Goal: Obtain resource: Obtain resource

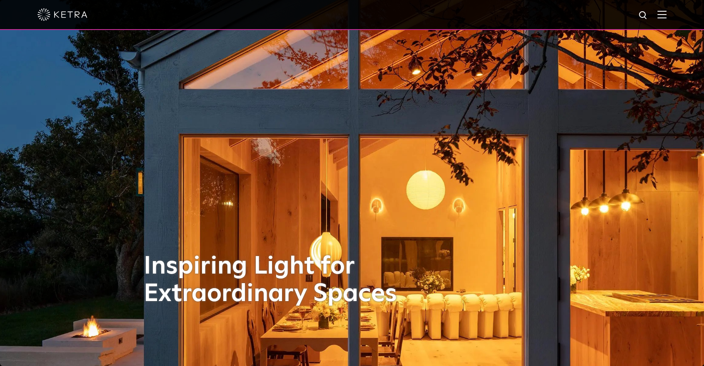
click at [666, 17] on img at bounding box center [661, 14] width 9 height 8
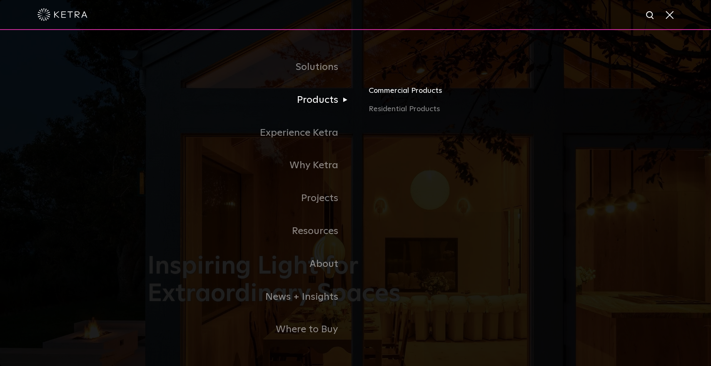
click at [419, 94] on link "Commercial Products" at bounding box center [466, 94] width 195 height 18
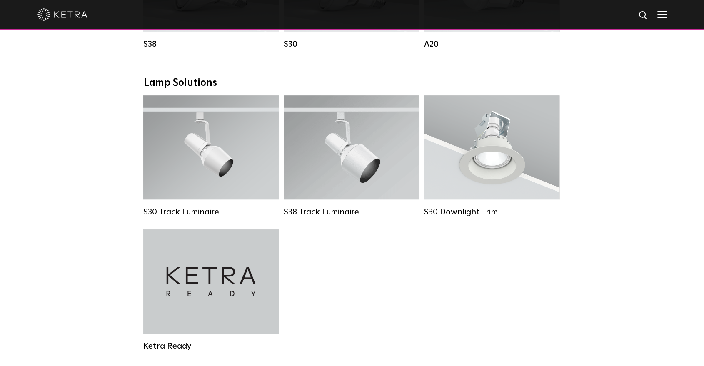
scroll to position [740, 0]
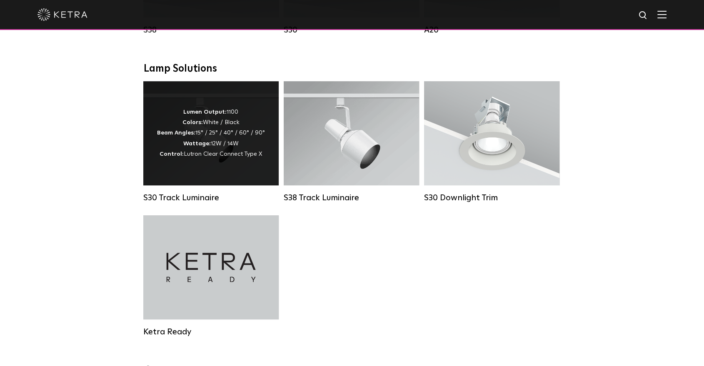
click at [218, 144] on div "Lumen Output: 1100 Colors: White / Black Beam Angles: 15° / 25° / 40° / 60° / 9…" at bounding box center [211, 133] width 108 height 52
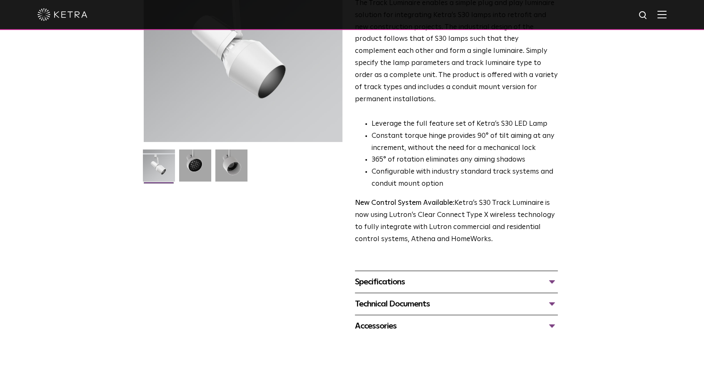
scroll to position [139, 0]
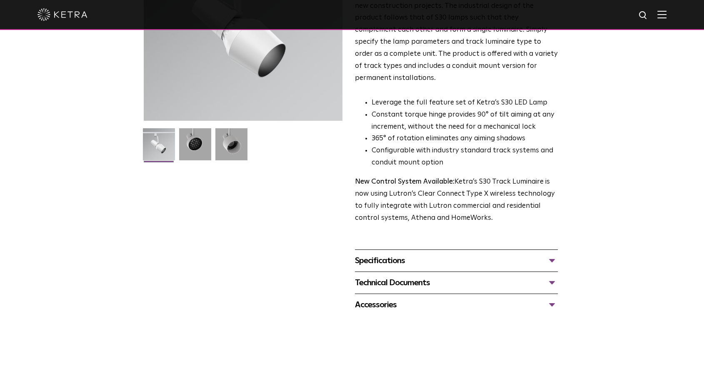
click at [550, 254] on div "Specifications" at bounding box center [456, 260] width 203 height 13
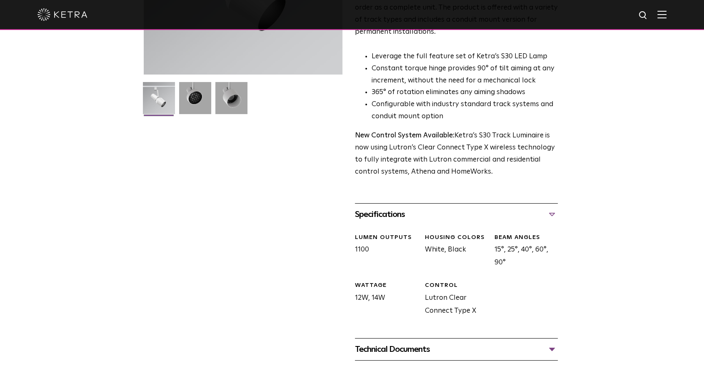
scroll to position [231, 0]
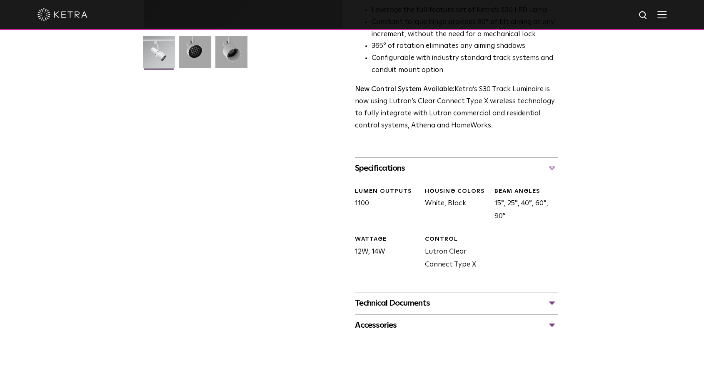
click at [552, 297] on div "Technical Documents" at bounding box center [456, 303] width 203 height 13
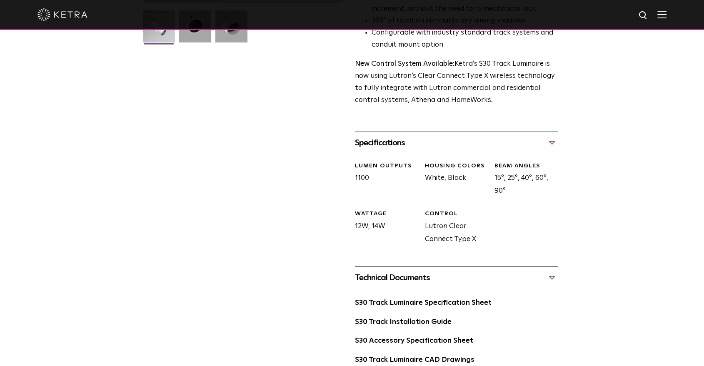
scroll to position [277, 0]
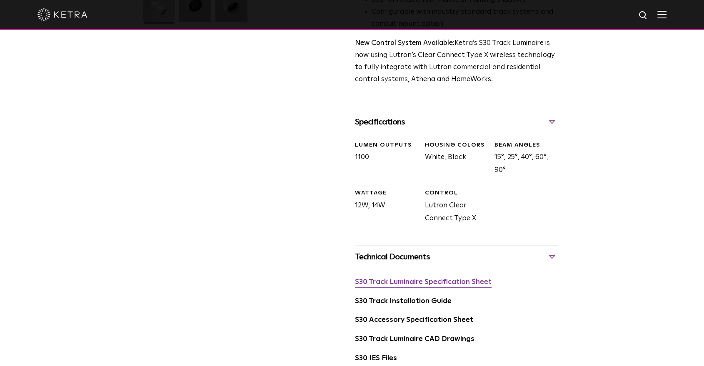
click at [443, 279] on link "S30 Track Luminaire Specification Sheet" at bounding box center [423, 282] width 137 height 7
